Goal: Book appointment/travel/reservation

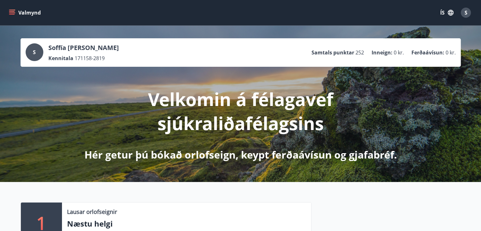
click at [9, 12] on icon "menu" at bounding box center [12, 12] width 6 height 6
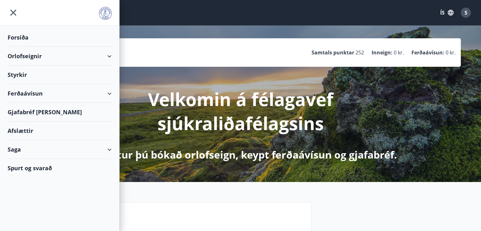
click at [108, 56] on div "Orlofseignir" at bounding box center [60, 56] width 104 height 19
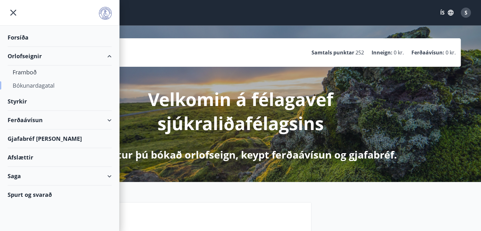
click at [47, 85] on div "Bókunardagatal" at bounding box center [60, 85] width 94 height 13
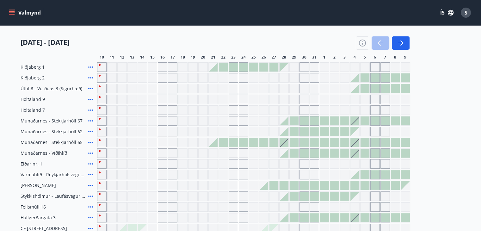
scroll to position [95, 0]
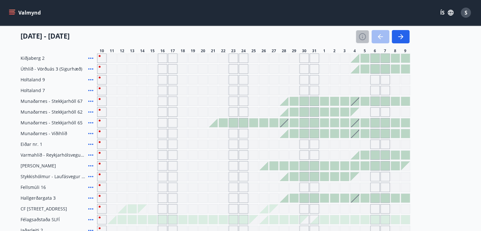
click at [362, 36] on icon "button" at bounding box center [362, 37] width 8 height 8
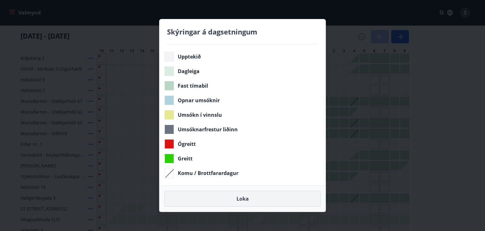
click at [249, 198] on button "Loka" at bounding box center [243, 199] width 156 height 16
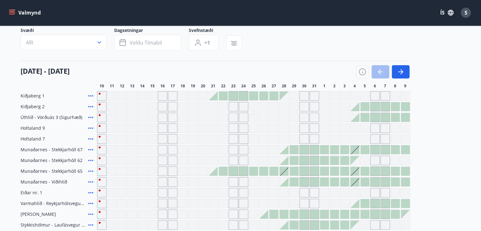
scroll to position [29, 0]
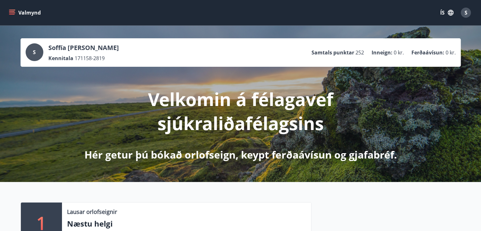
click at [12, 12] on icon "menu" at bounding box center [12, 12] width 6 height 6
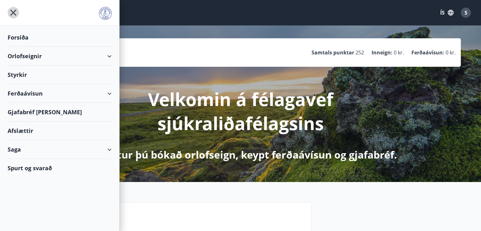
click at [10, 11] on icon "menu" at bounding box center [13, 12] width 11 height 11
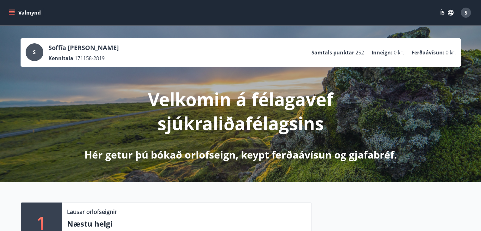
click at [10, 11] on icon "menu" at bounding box center [12, 11] width 6 height 1
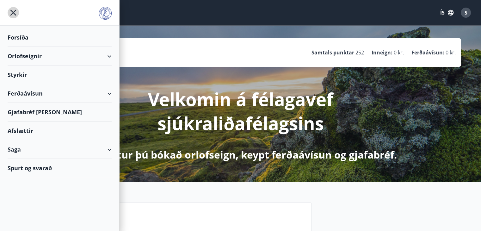
click at [11, 12] on icon "menu" at bounding box center [13, 12] width 11 height 11
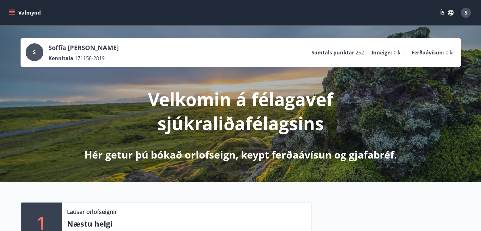
click at [11, 12] on icon "menu" at bounding box center [12, 11] width 6 height 1
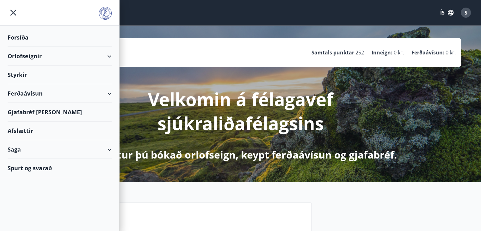
click at [107, 54] on div "Orlofseignir" at bounding box center [60, 56] width 104 height 19
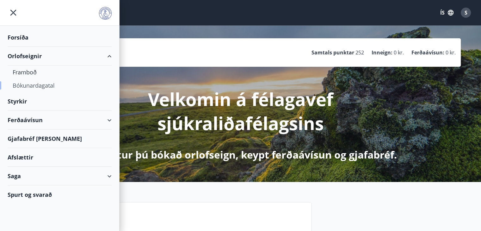
click at [45, 85] on div "Bókunardagatal" at bounding box center [60, 85] width 94 height 13
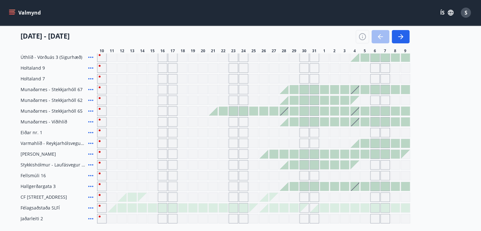
scroll to position [106, 0]
click at [363, 143] on div at bounding box center [364, 143] width 9 height 9
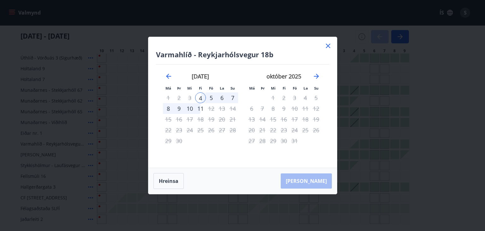
click at [328, 46] on icon at bounding box center [328, 46] width 1 height 1
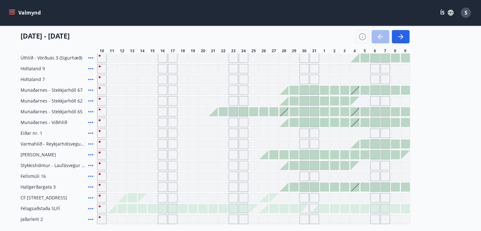
click at [328, 44] on div "[DATE] - [DATE] 11 12 13 14 15 16 17 18 19 20 21 22 23 24 25 26 27 28 29 30 31 …" at bounding box center [241, 40] width 440 height 28
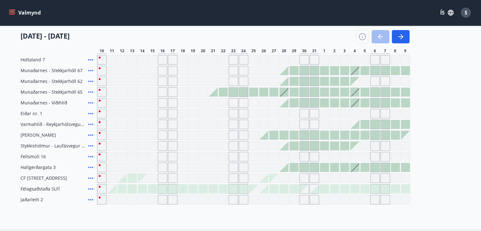
scroll to position [124, 0]
